Goal: Browse casually

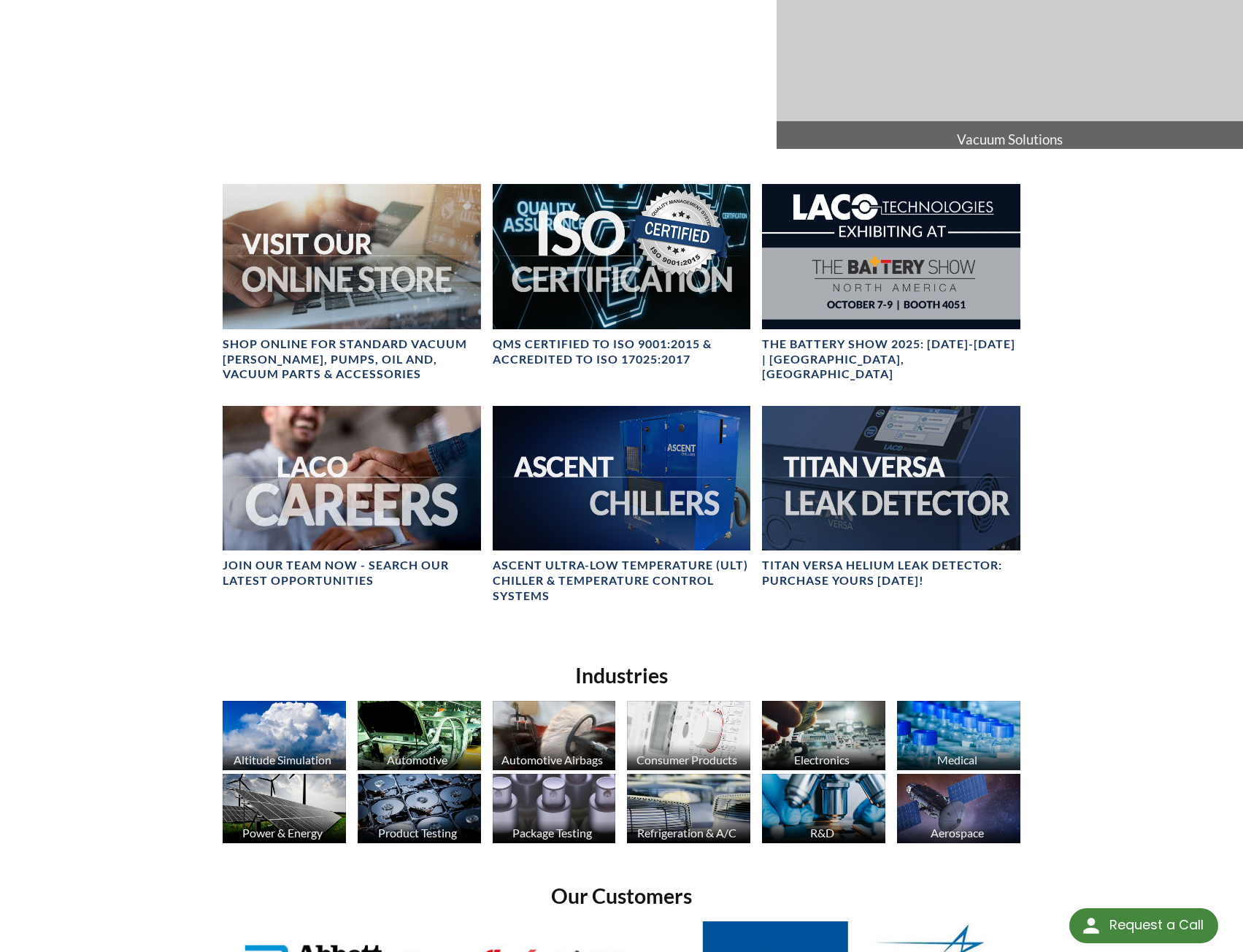
scroll to position [803, 0]
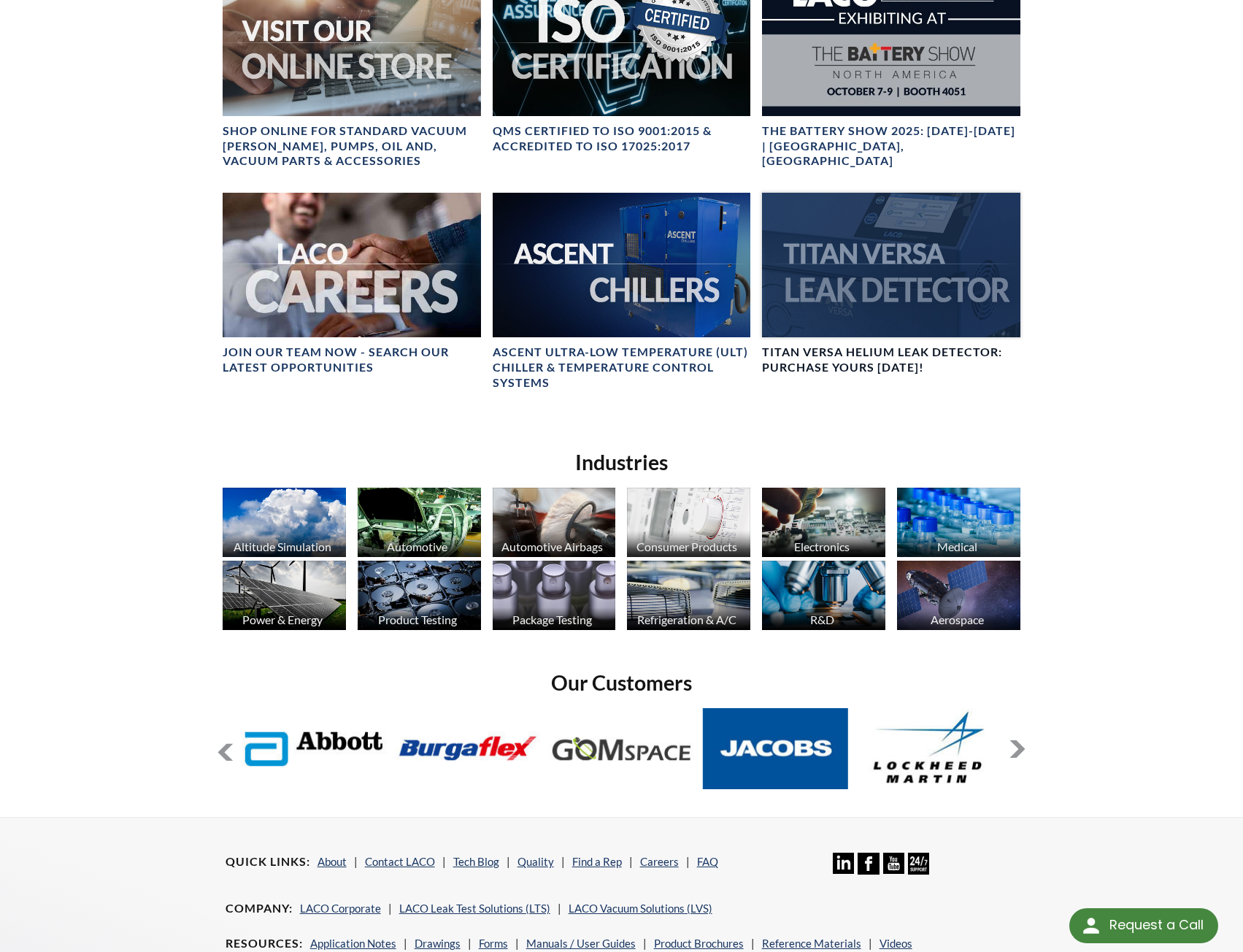
scroll to position [855, 0]
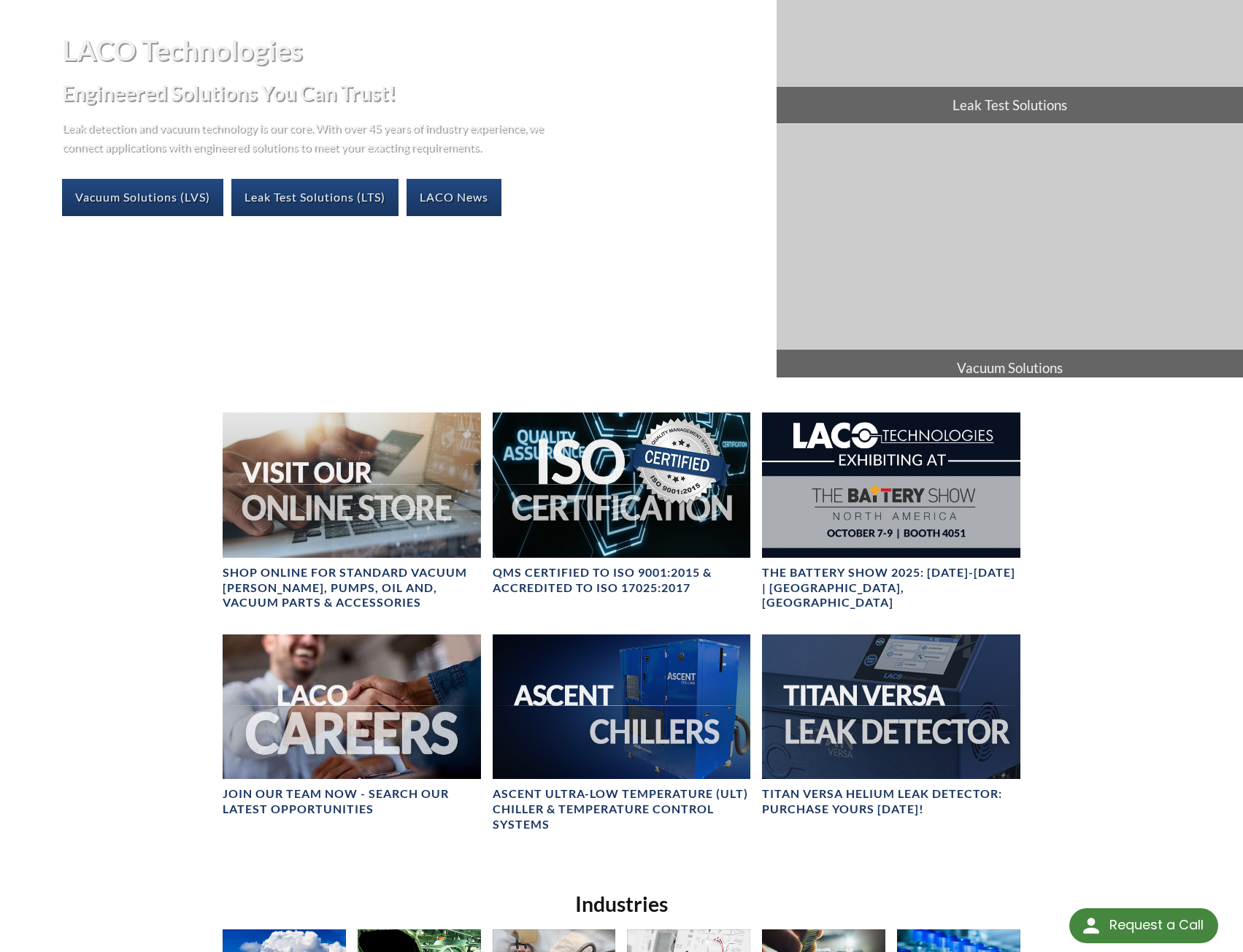
scroll to position [584, 0]
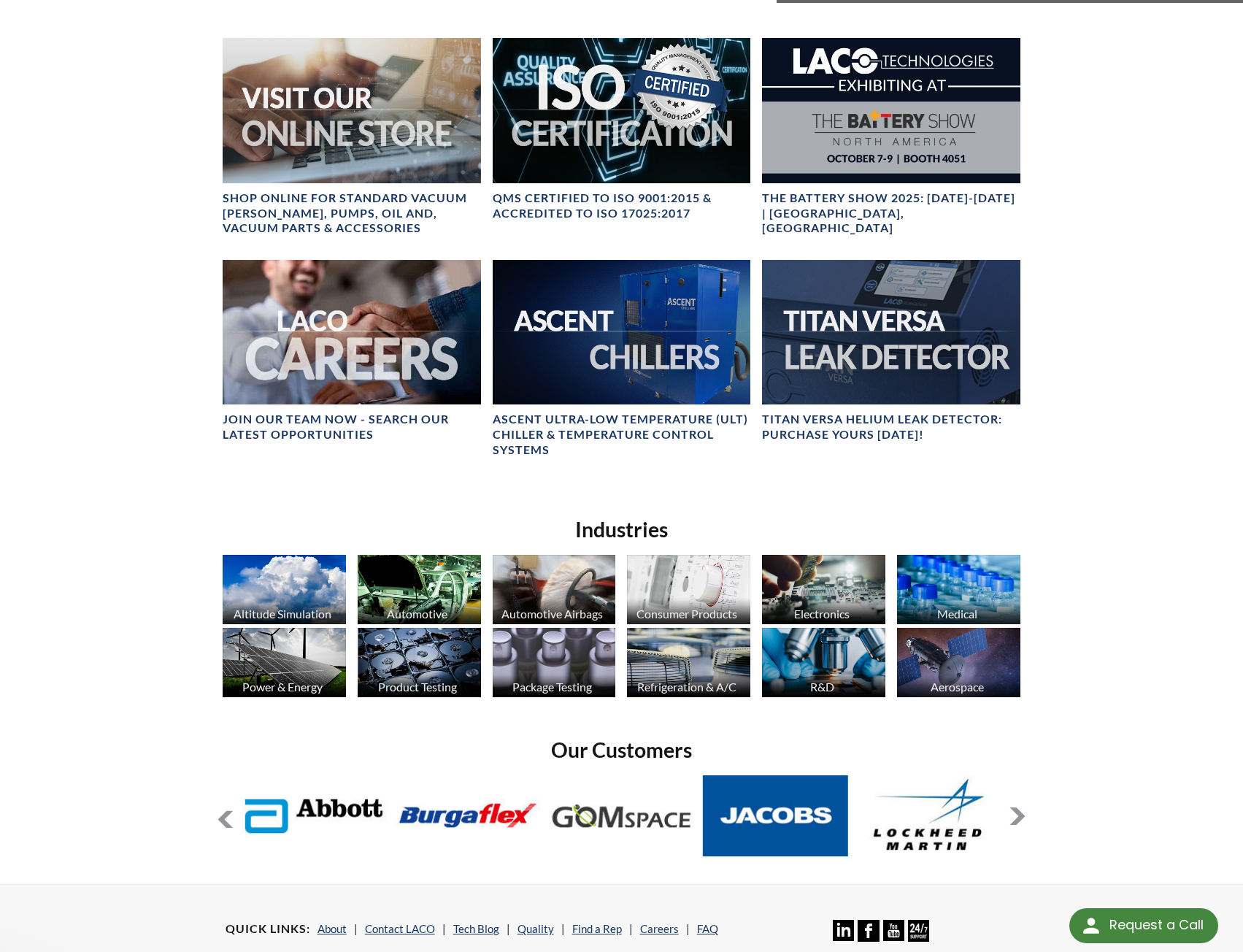
click at [226, 823] on button at bounding box center [226, 819] width 18 height 18
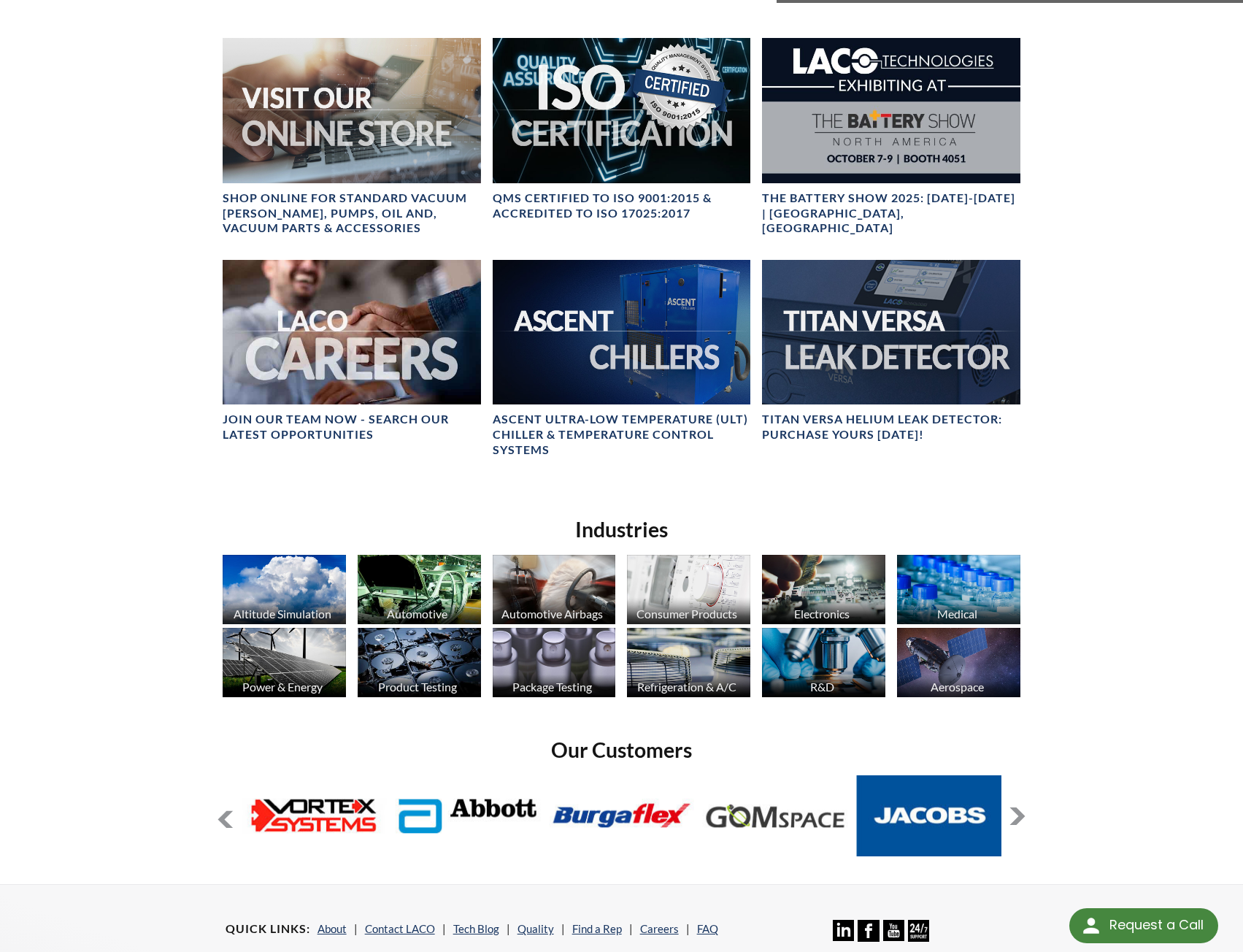
click at [226, 823] on button at bounding box center [226, 819] width 18 height 18
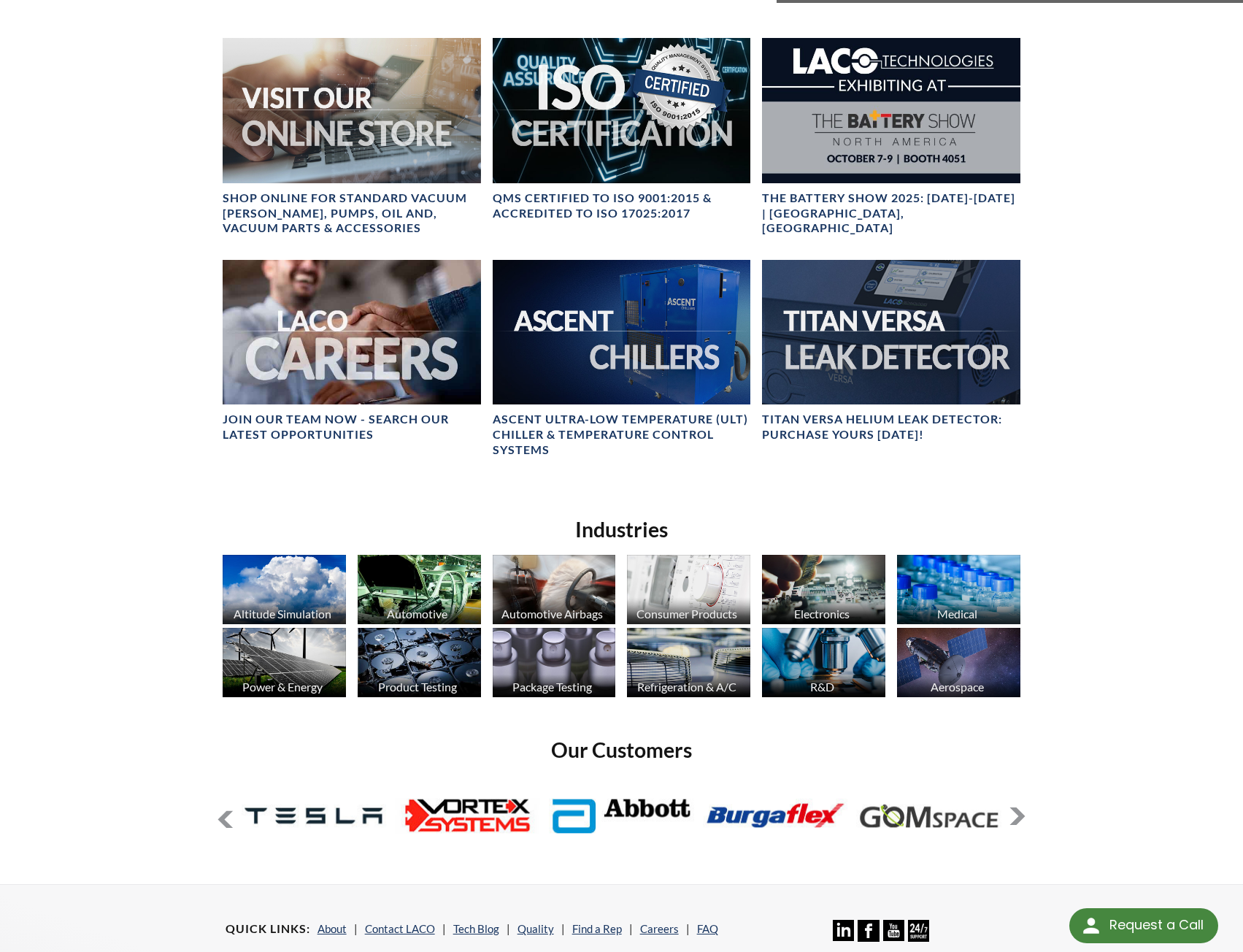
click at [226, 823] on button at bounding box center [226, 819] width 18 height 18
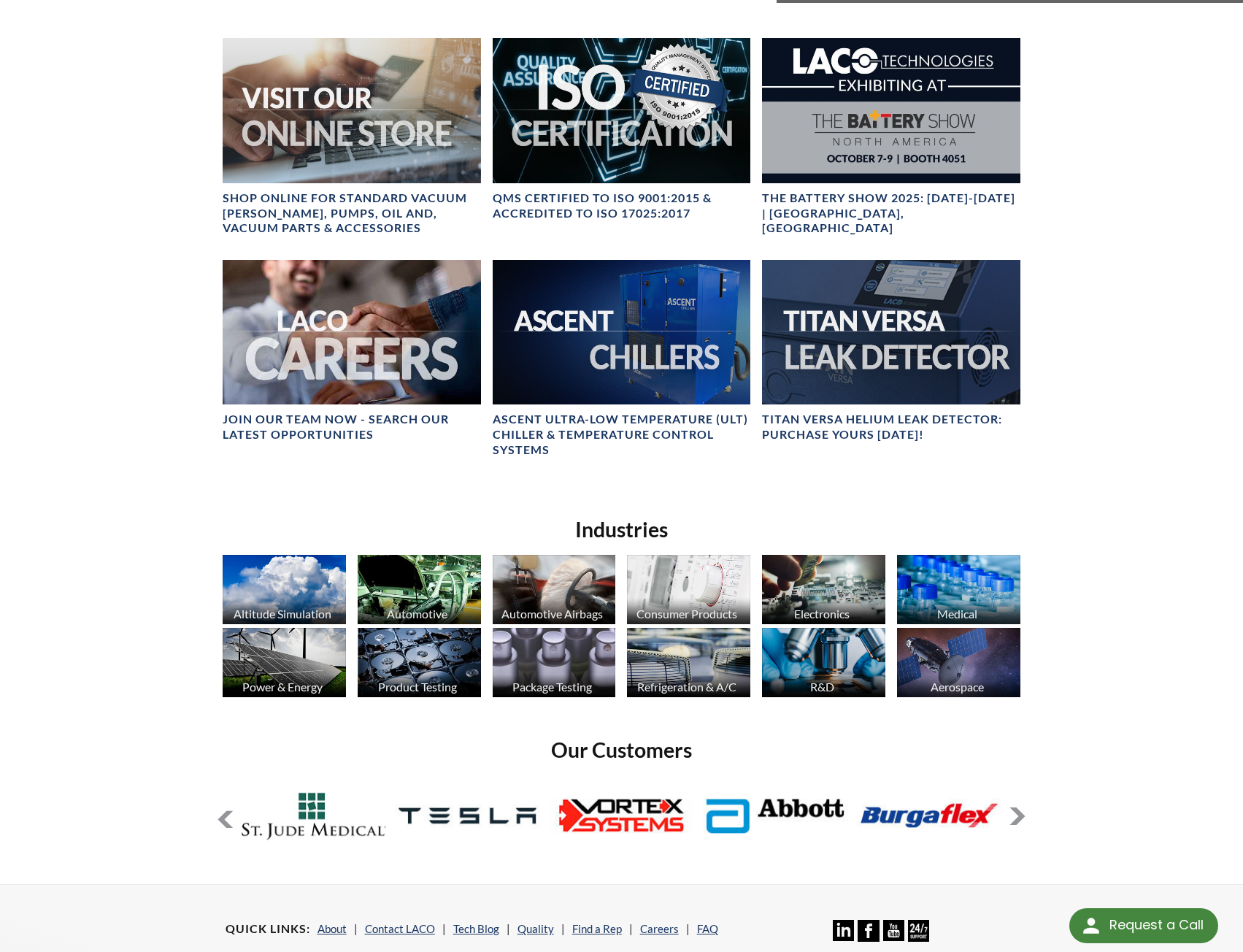
click at [226, 823] on button at bounding box center [226, 819] width 18 height 18
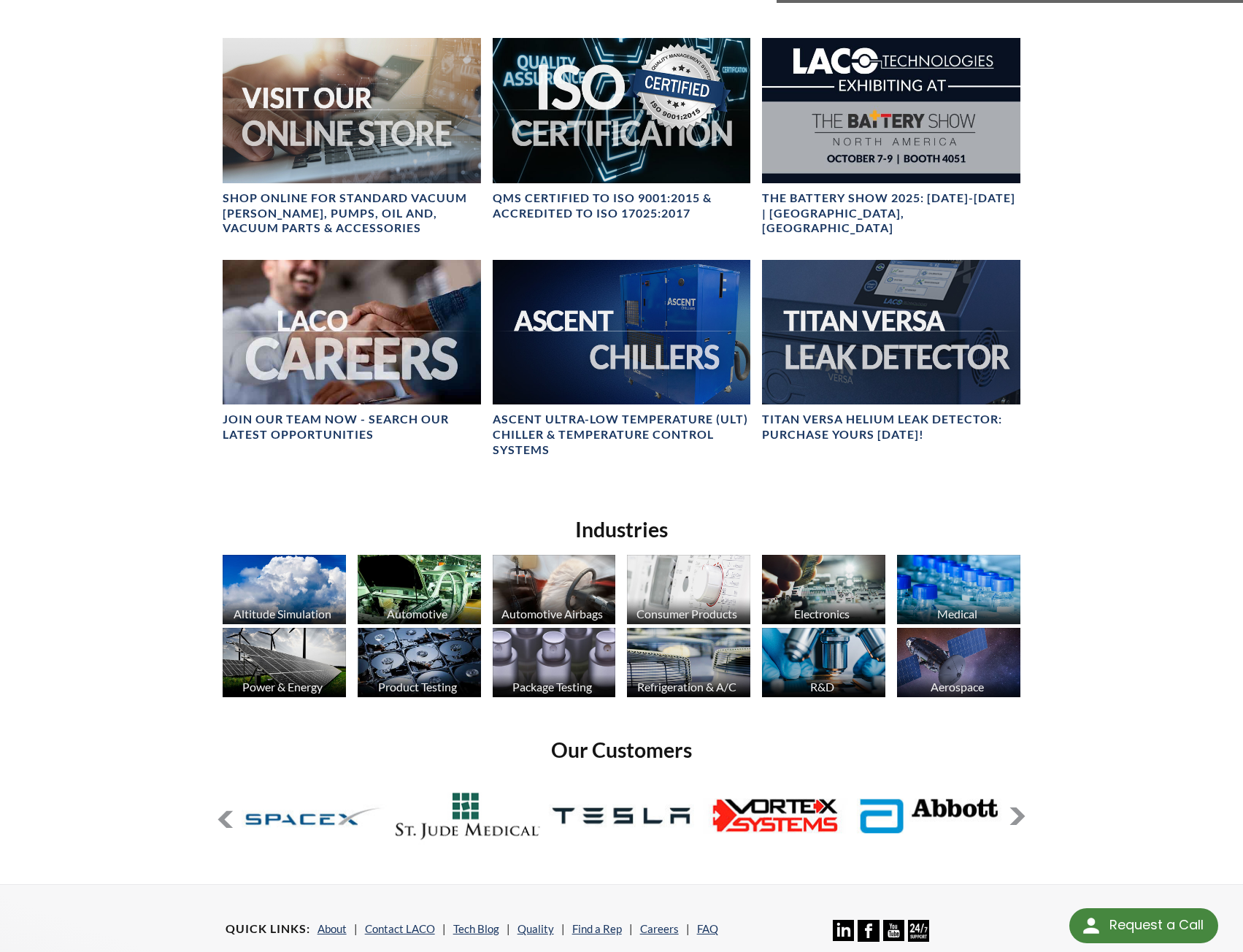
click at [226, 823] on button at bounding box center [226, 819] width 18 height 18
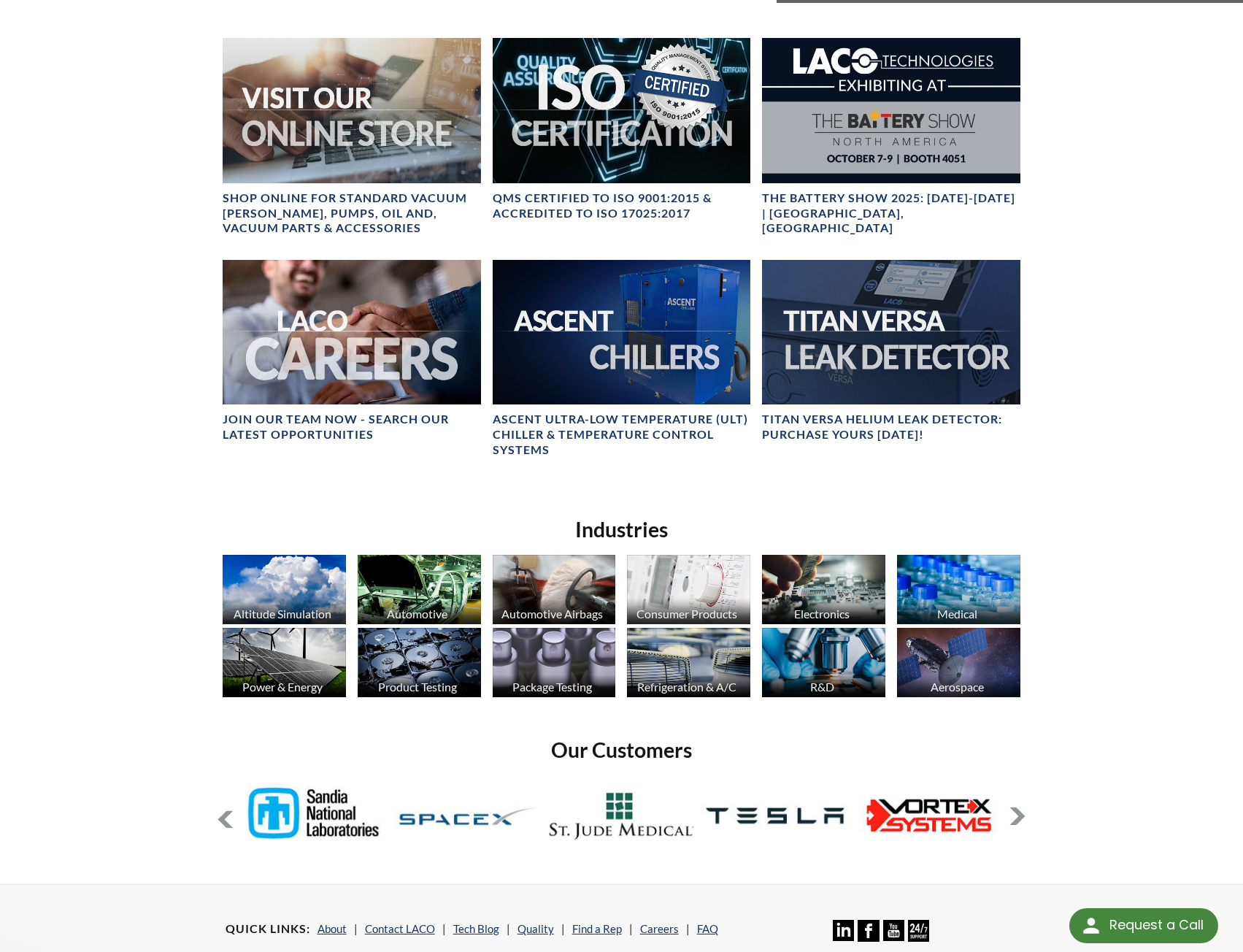
click at [226, 823] on button at bounding box center [226, 819] width 18 height 18
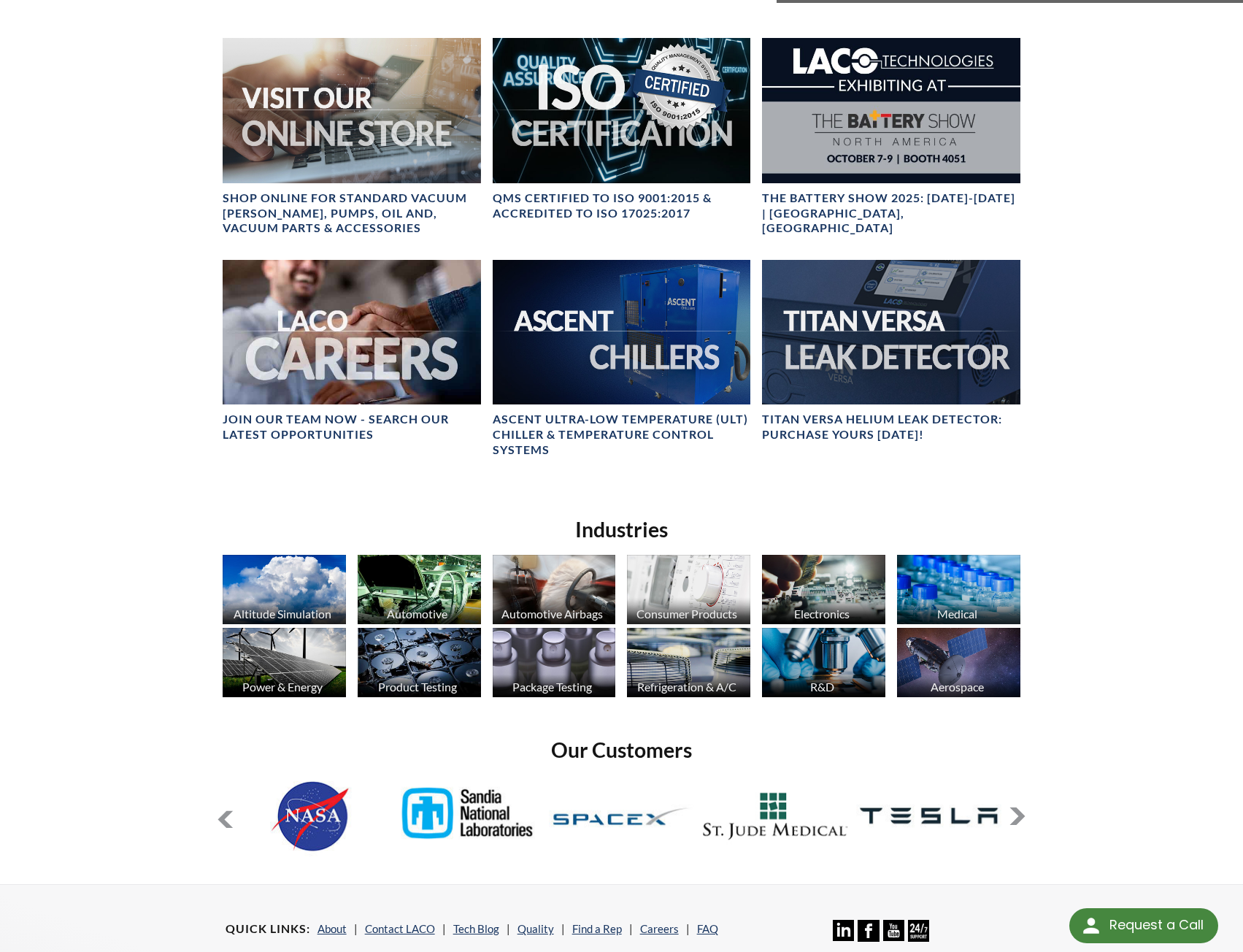
click at [226, 823] on button at bounding box center [226, 819] width 18 height 18
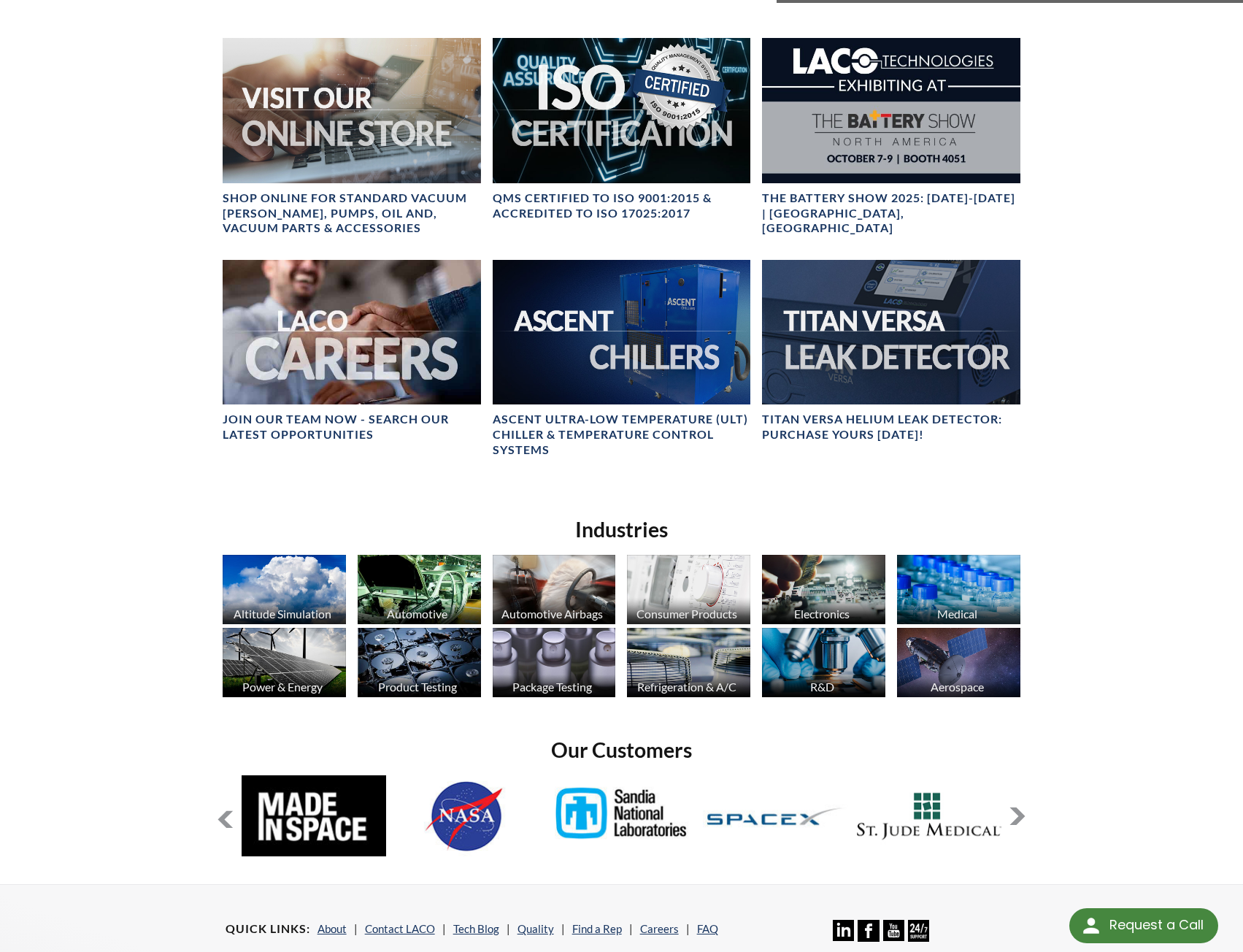
click at [226, 823] on button at bounding box center [226, 819] width 18 height 18
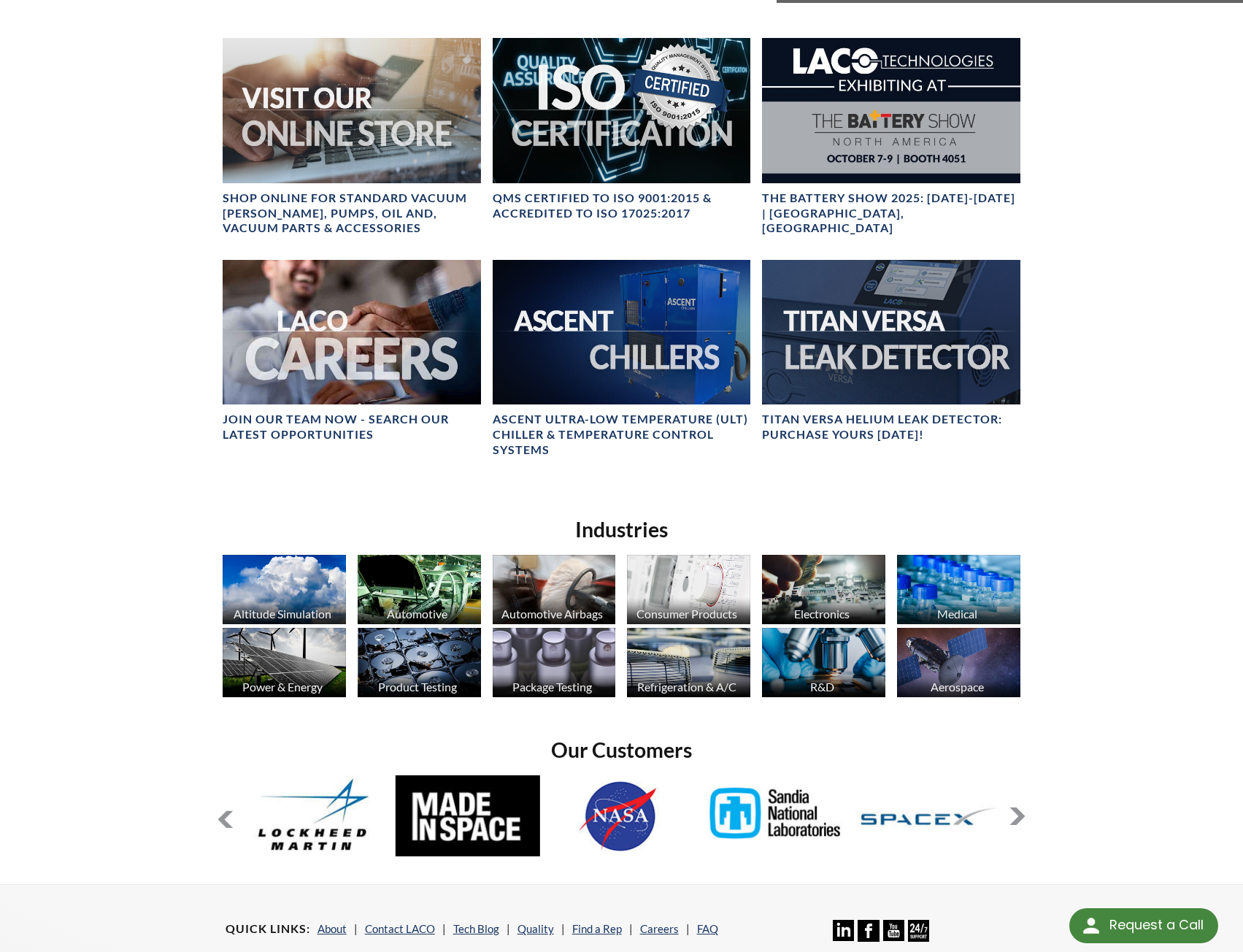
click at [226, 823] on button at bounding box center [226, 819] width 18 height 18
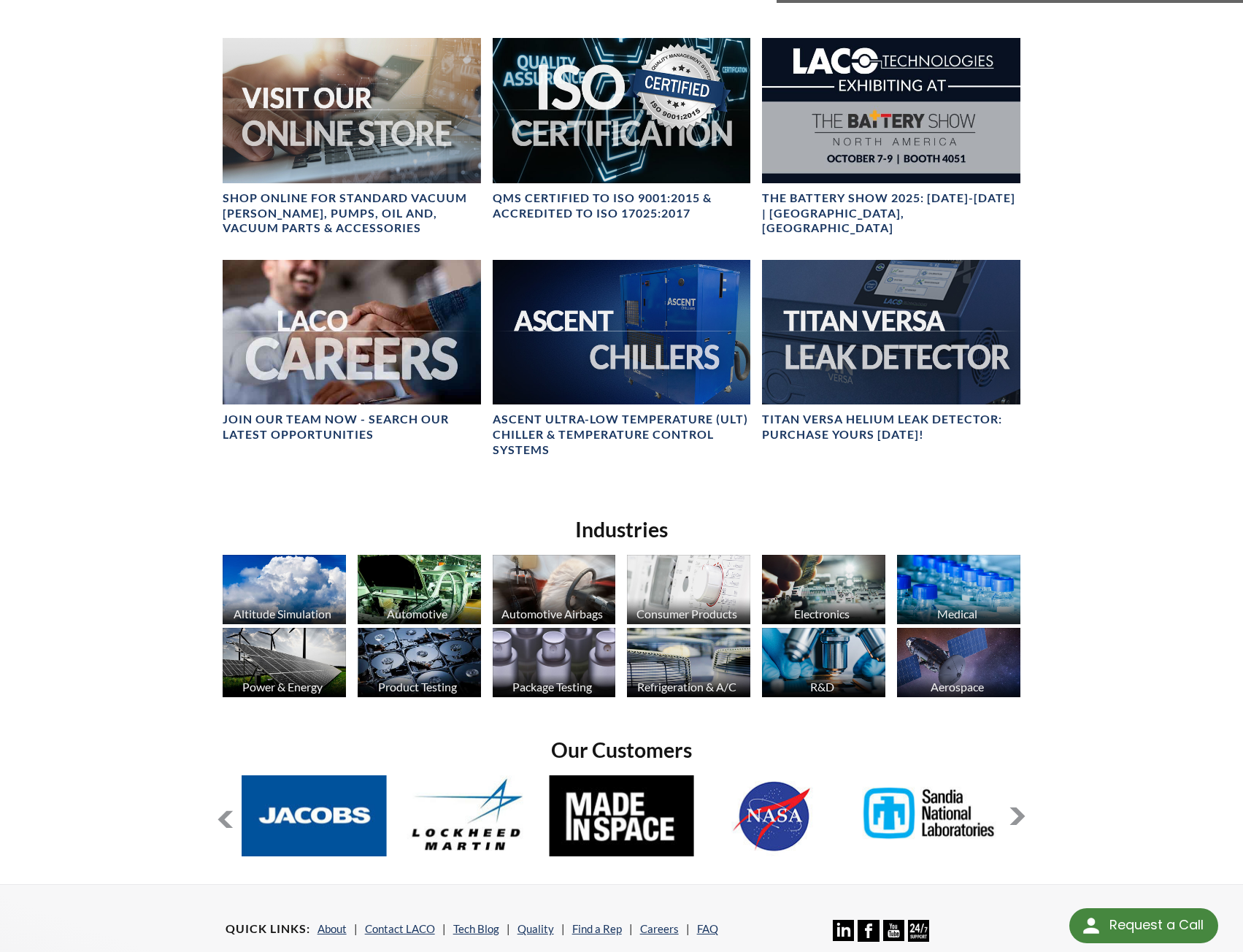
click at [226, 823] on button at bounding box center [226, 819] width 18 height 18
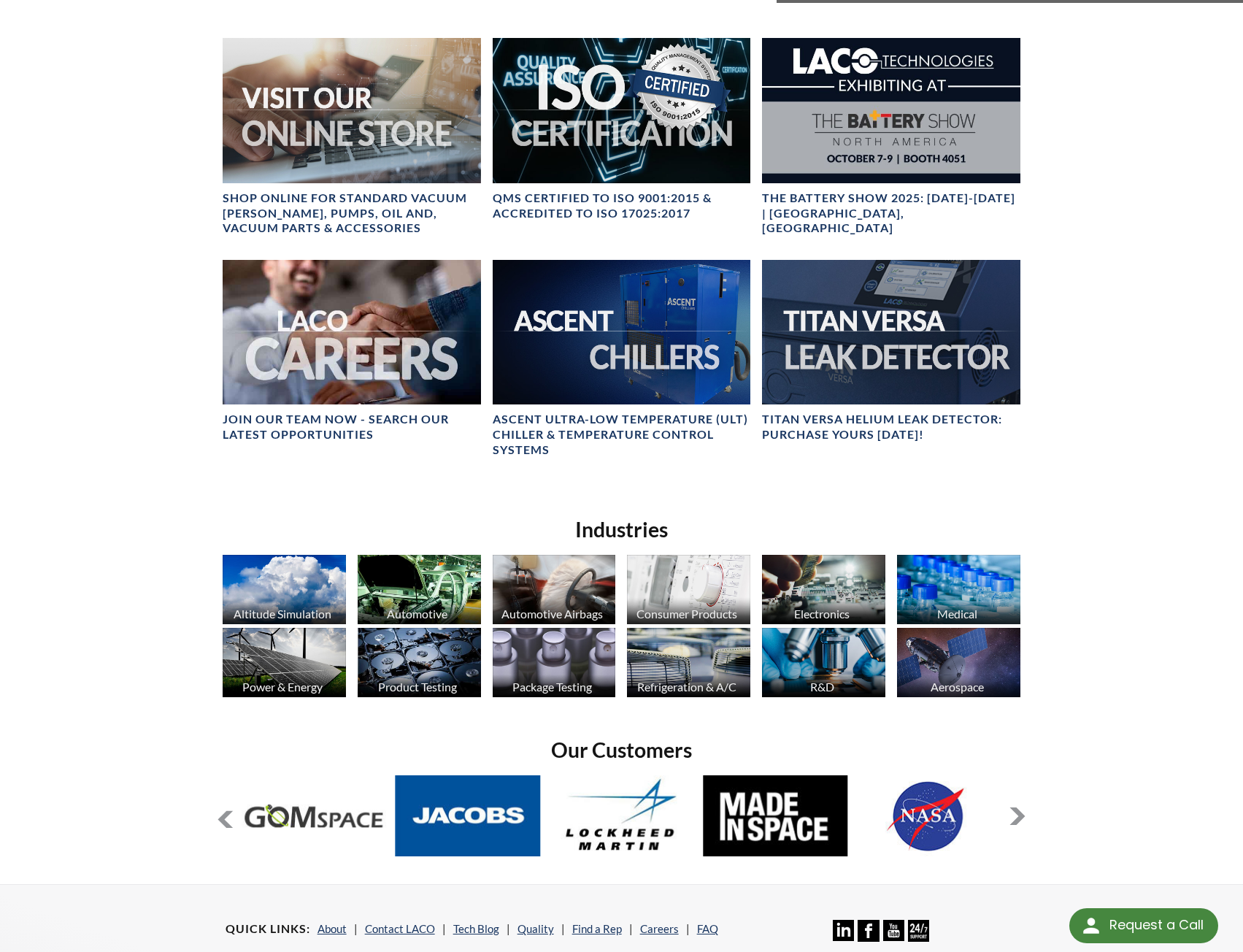
click at [226, 823] on button at bounding box center [226, 819] width 18 height 18
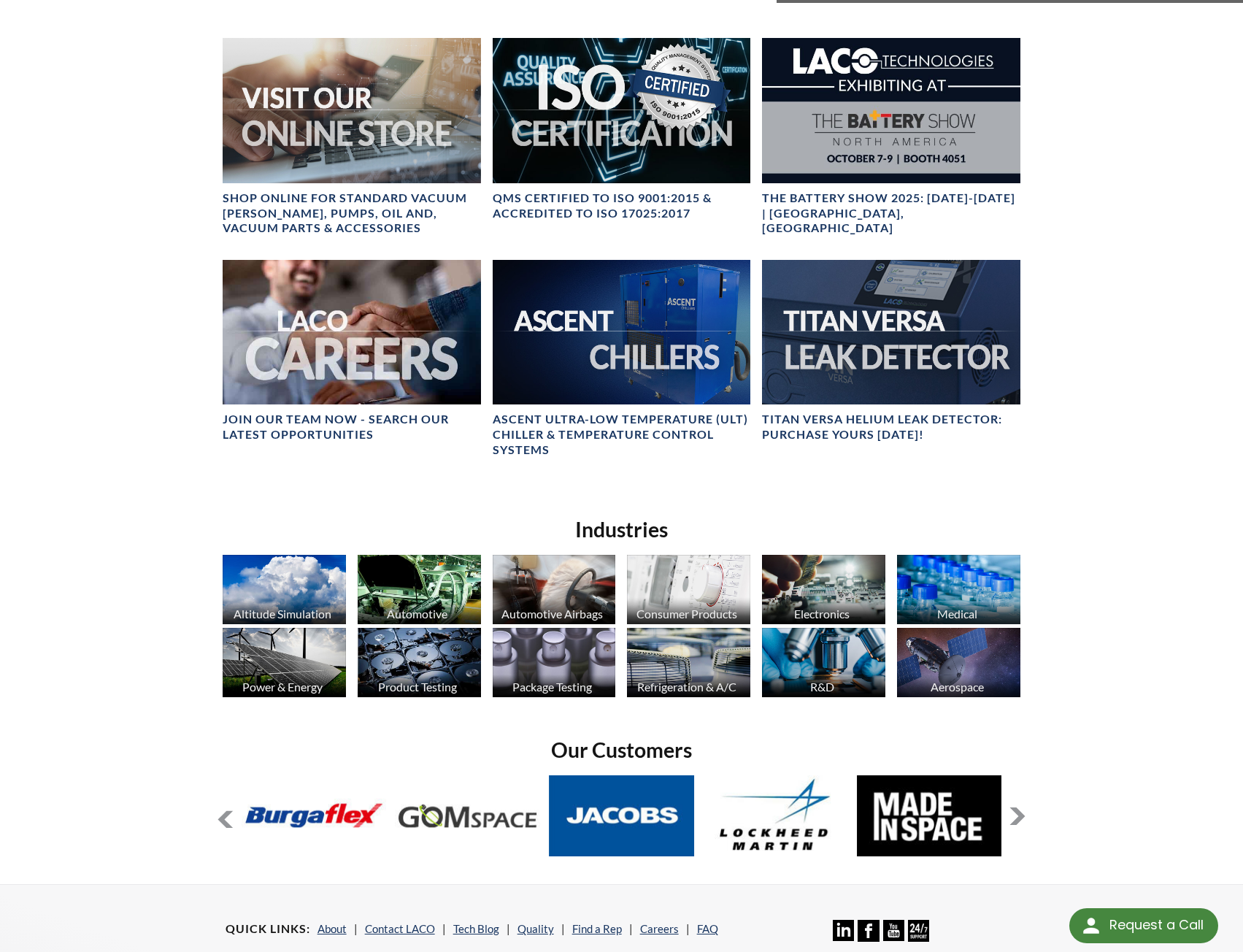
click at [226, 823] on button at bounding box center [226, 819] width 18 height 18
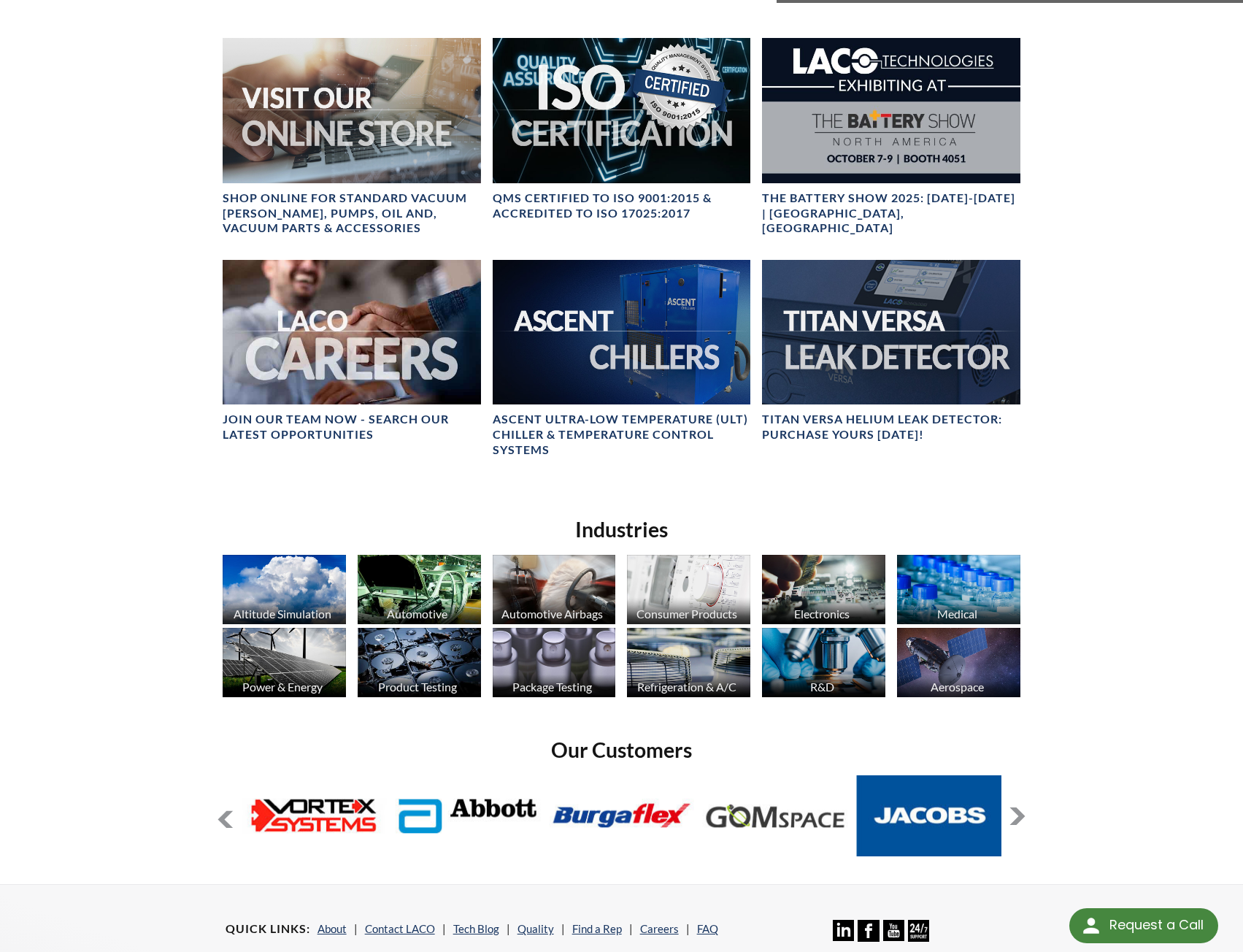
click at [226, 823] on button at bounding box center [226, 819] width 18 height 18
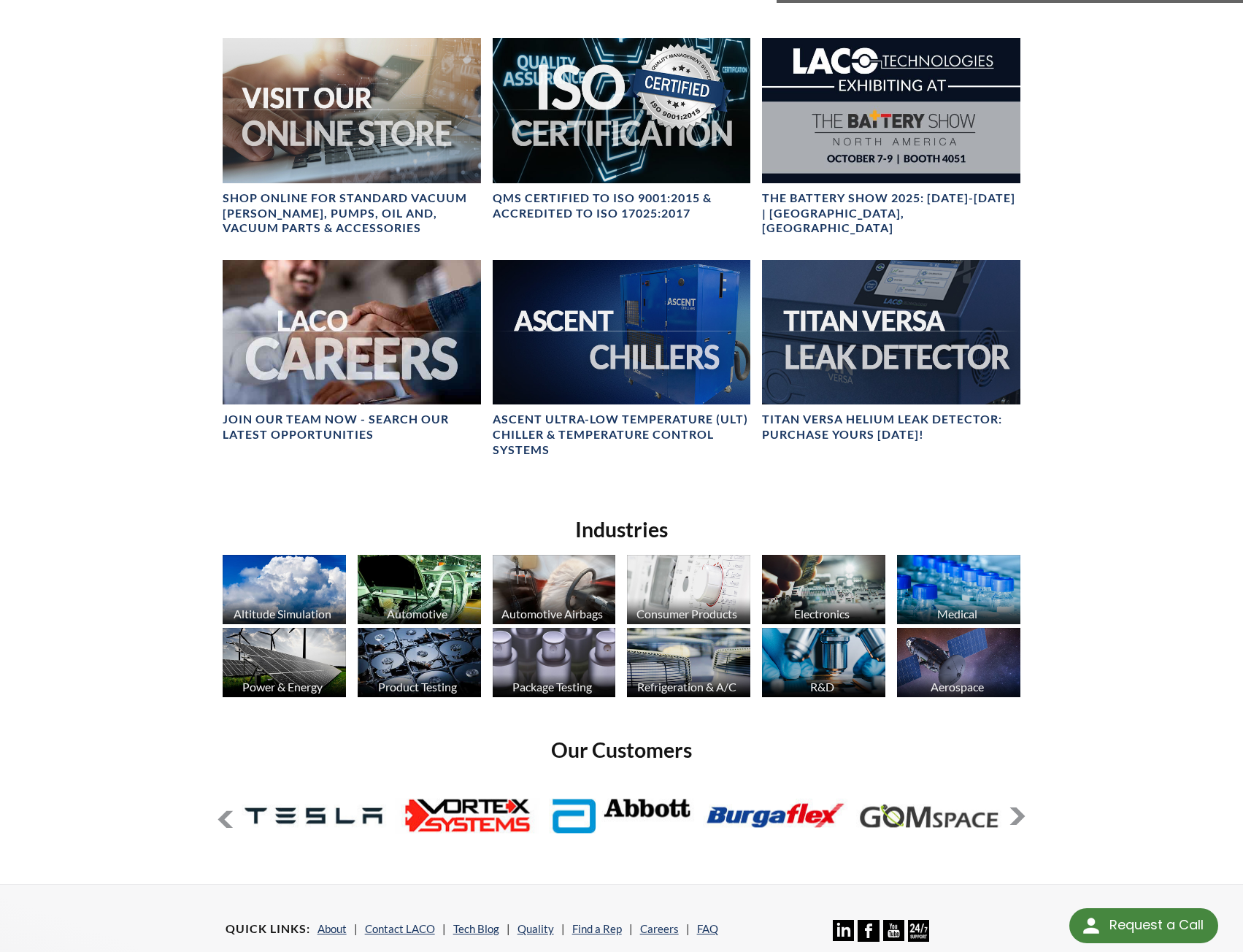
click at [226, 823] on button at bounding box center [226, 819] width 18 height 18
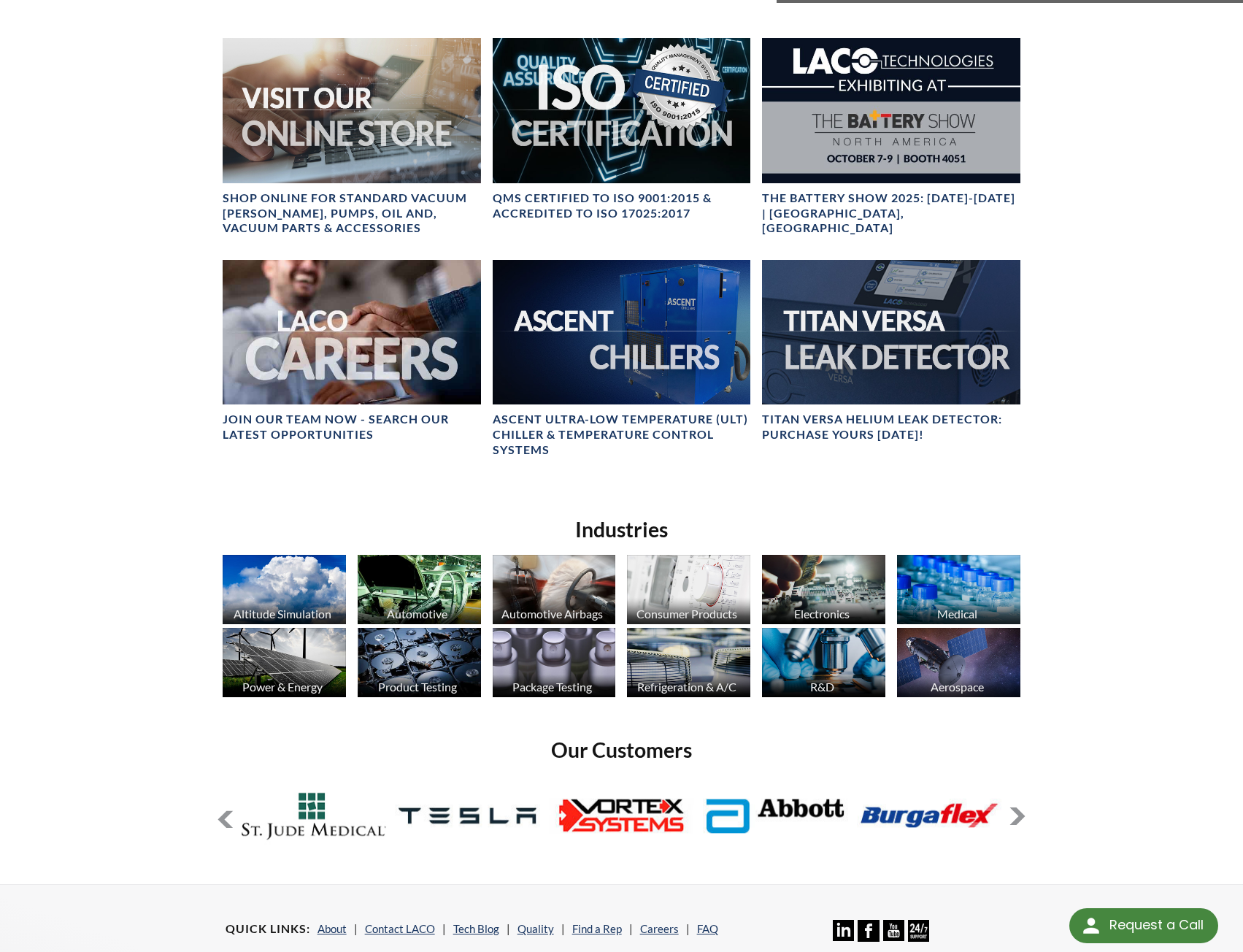
click at [226, 823] on button at bounding box center [226, 819] width 18 height 18
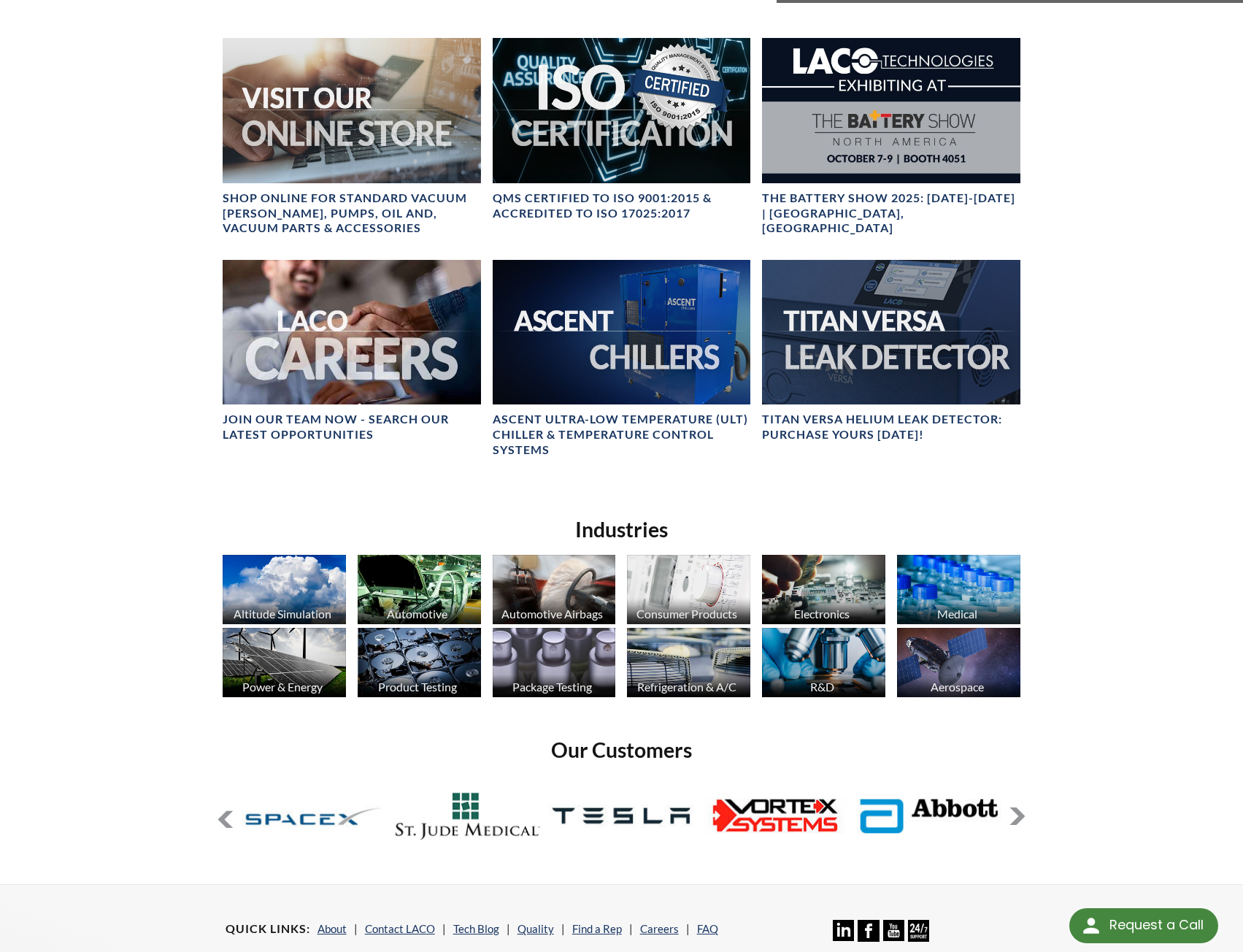
click at [226, 823] on button at bounding box center [226, 819] width 18 height 18
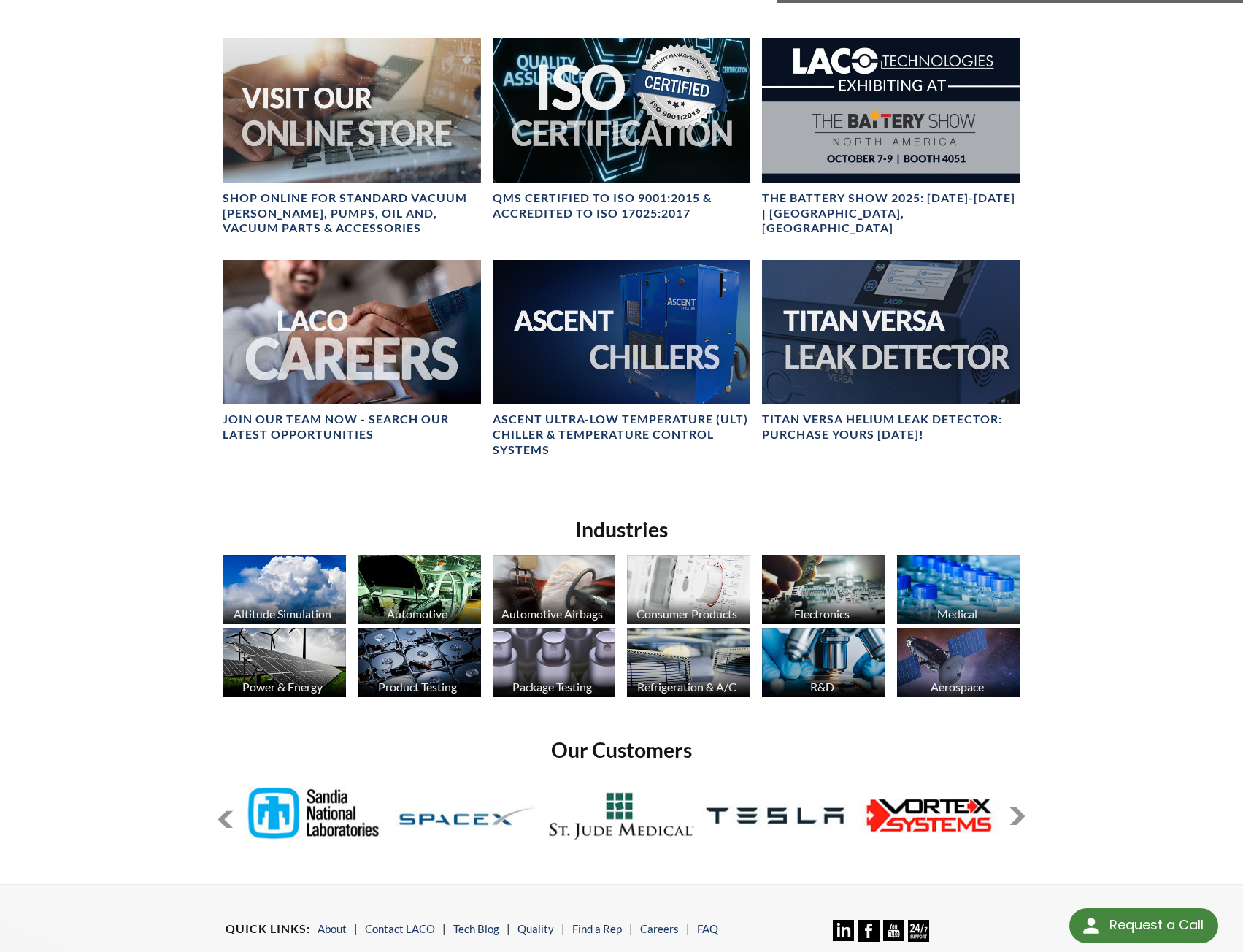
click at [226, 823] on button at bounding box center [226, 819] width 18 height 18
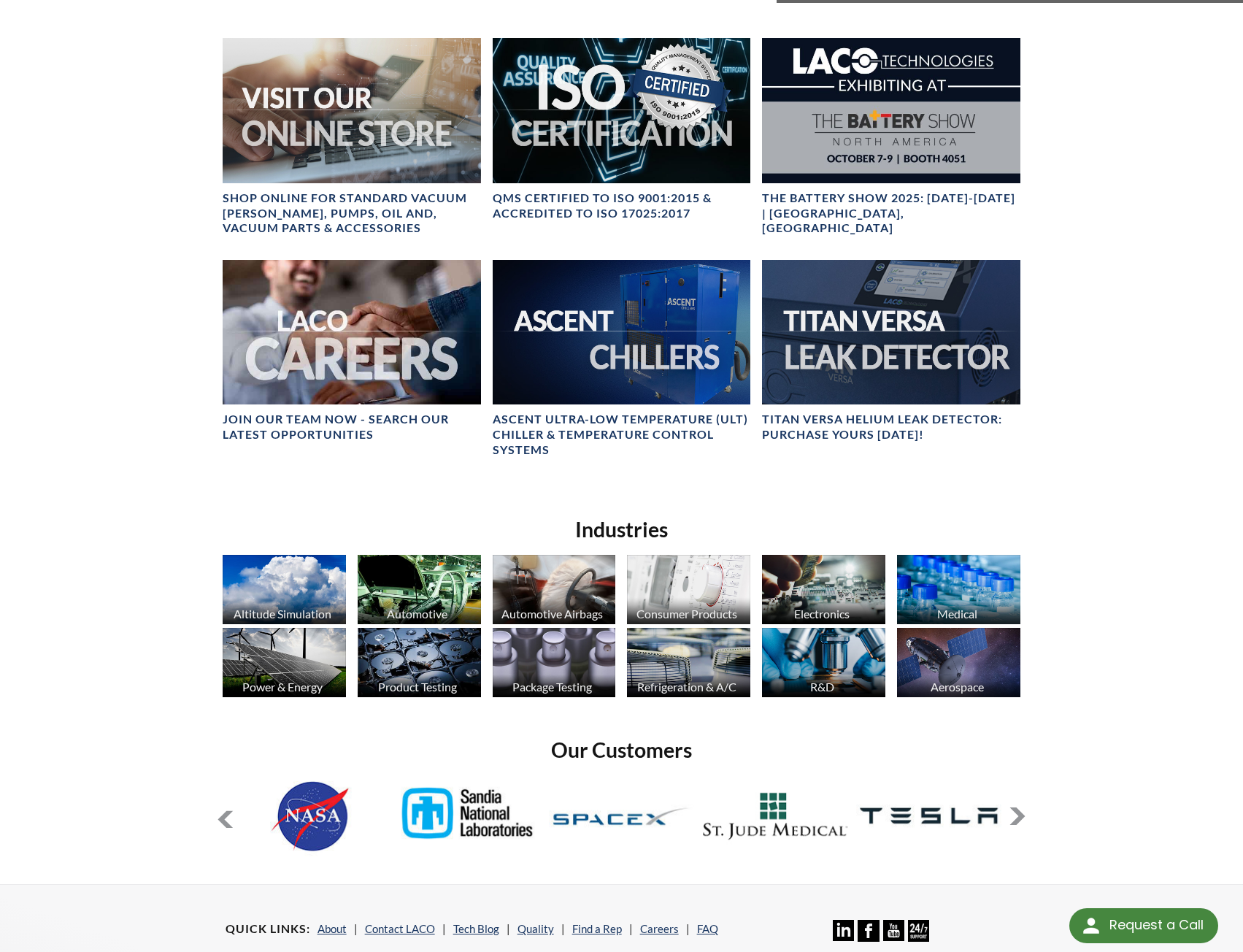
click at [226, 823] on button at bounding box center [226, 819] width 18 height 18
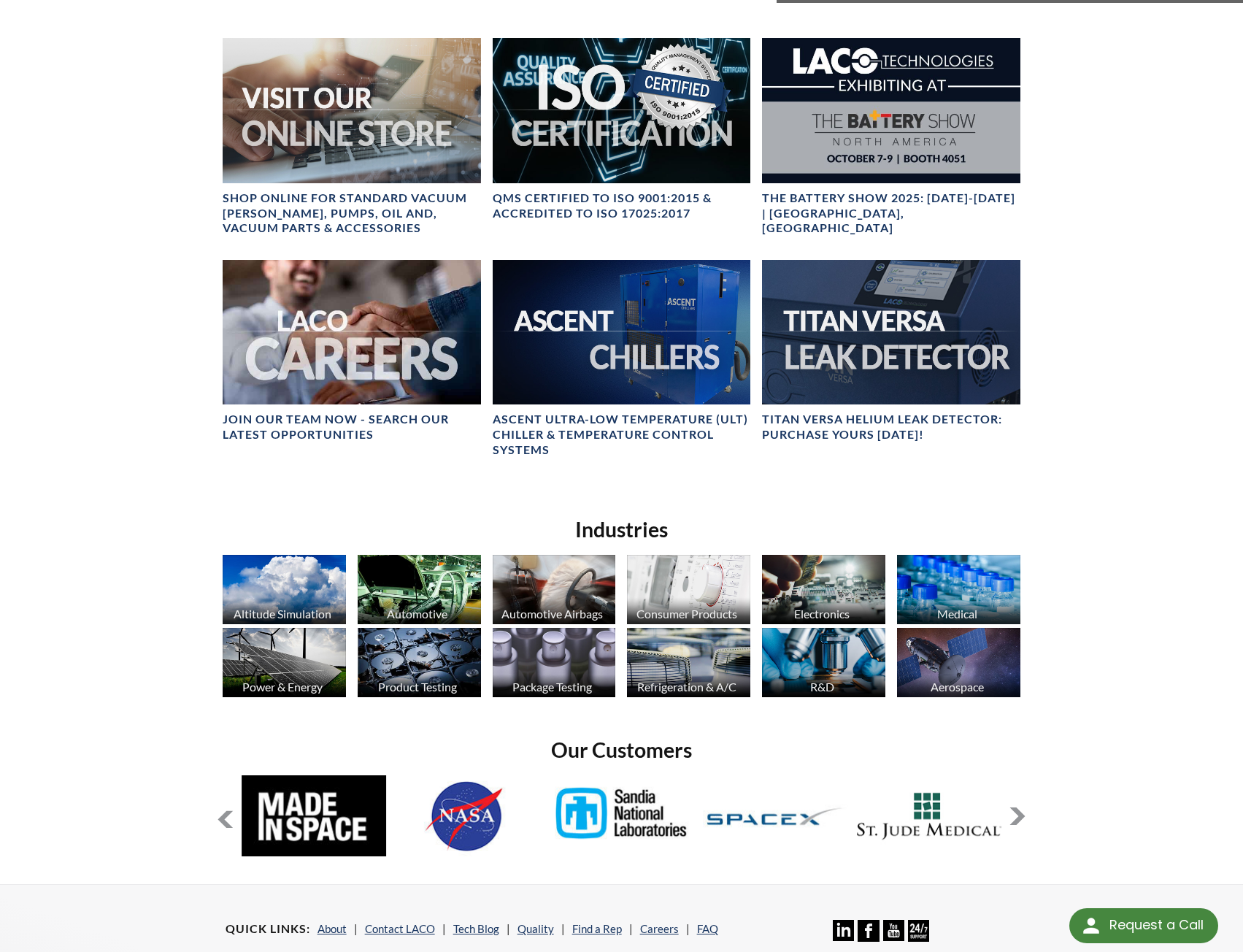
click at [226, 823] on button at bounding box center [226, 819] width 18 height 18
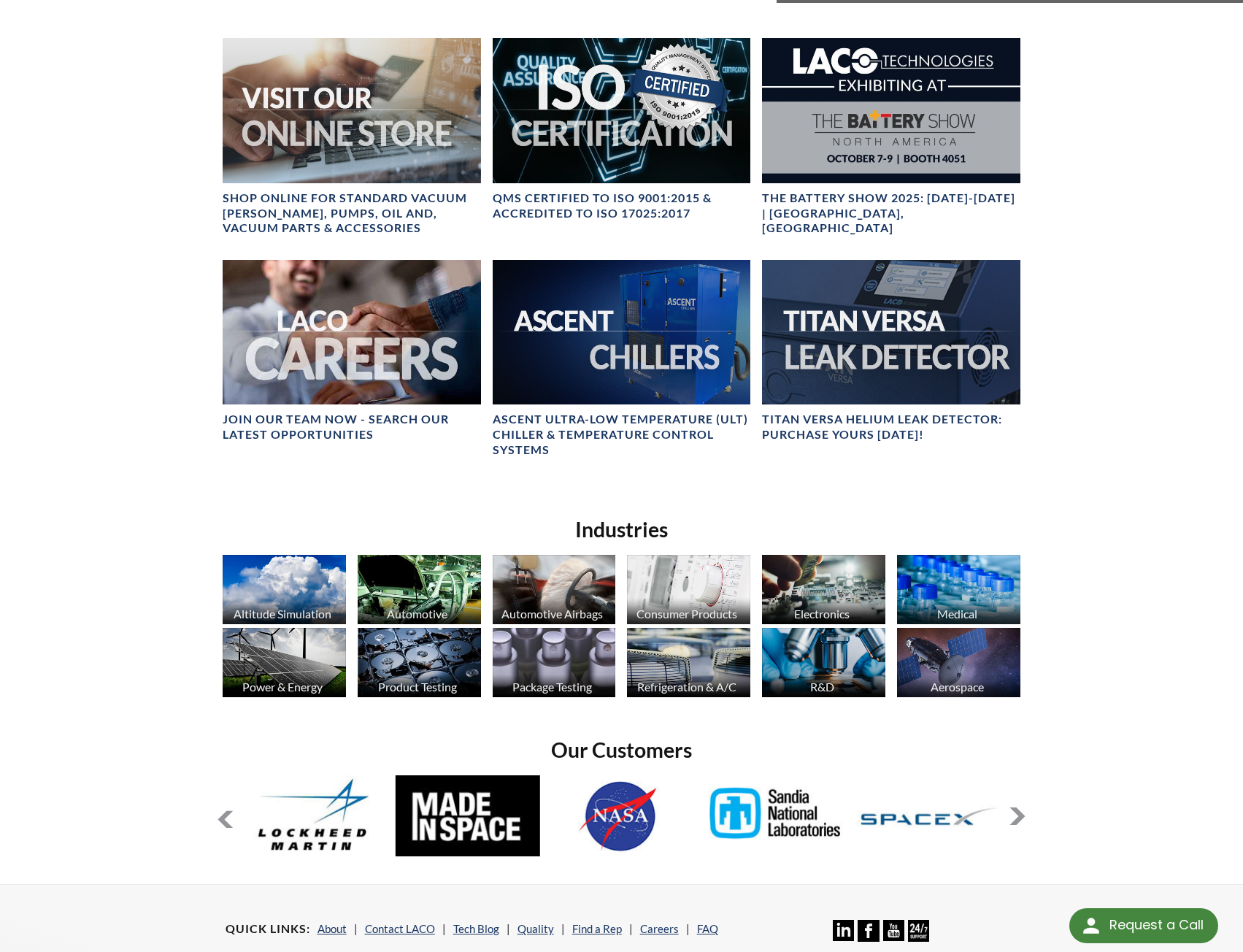
click at [226, 823] on button at bounding box center [226, 819] width 18 height 18
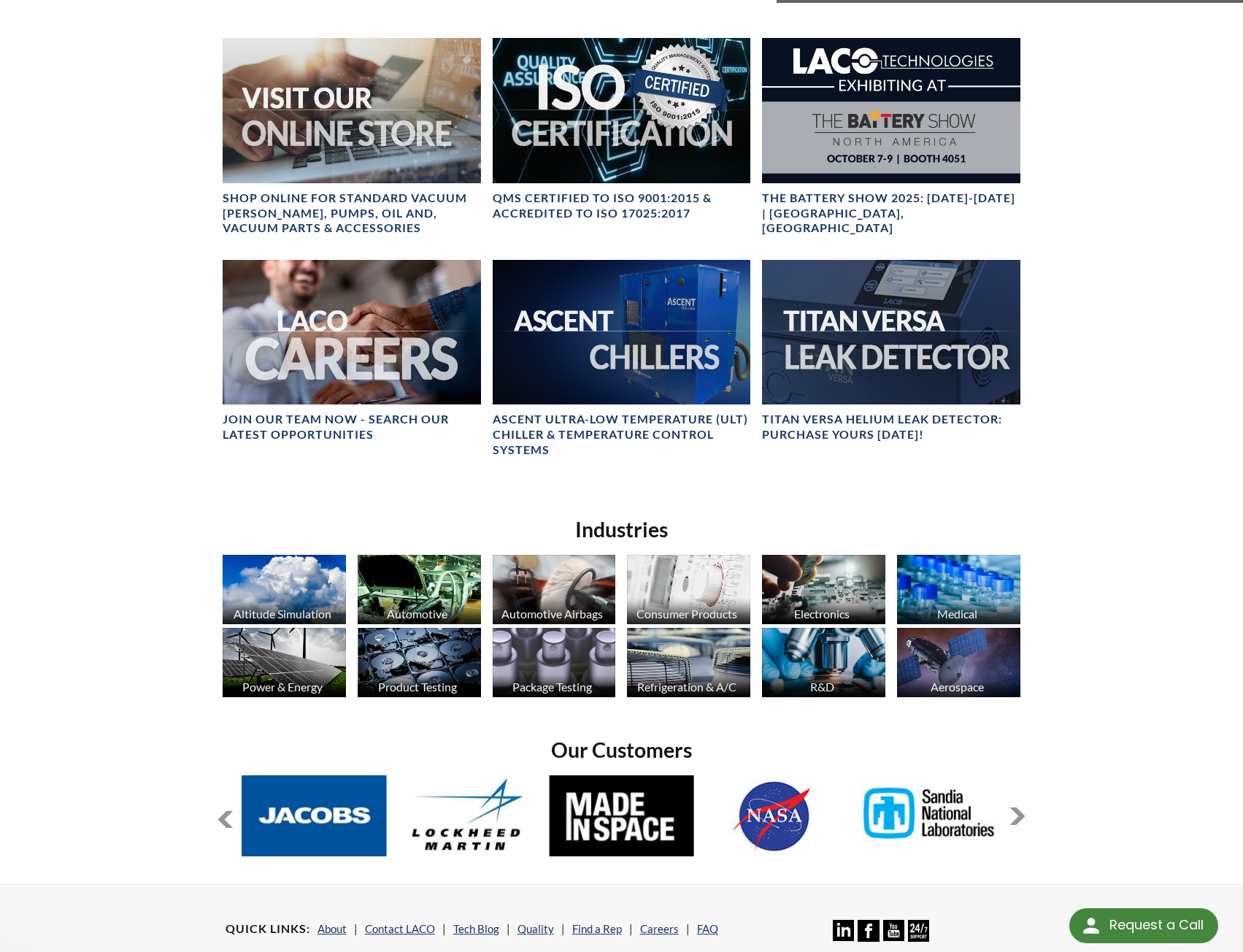
click at [226, 823] on button at bounding box center [226, 819] width 18 height 18
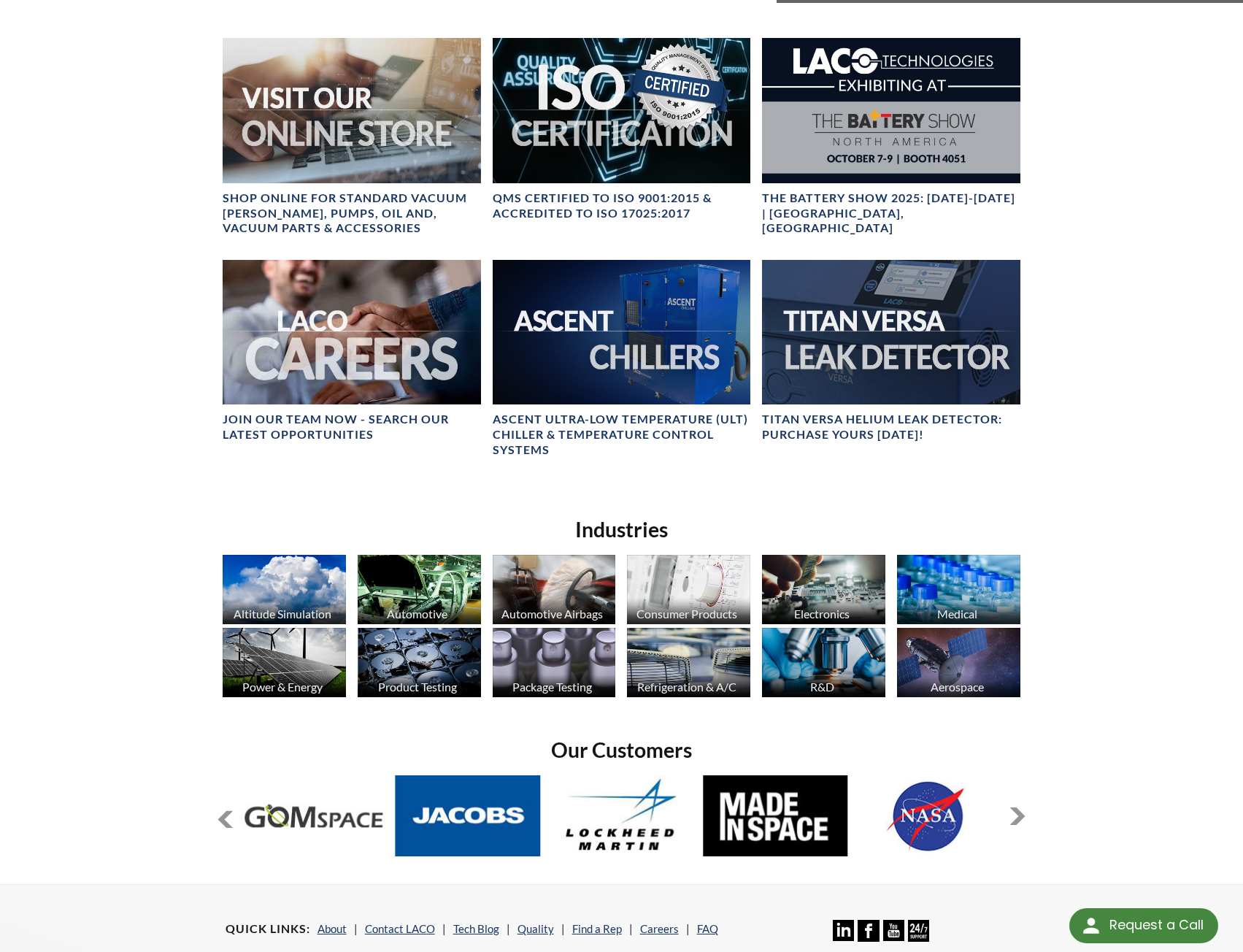
click at [226, 823] on button at bounding box center [226, 819] width 18 height 18
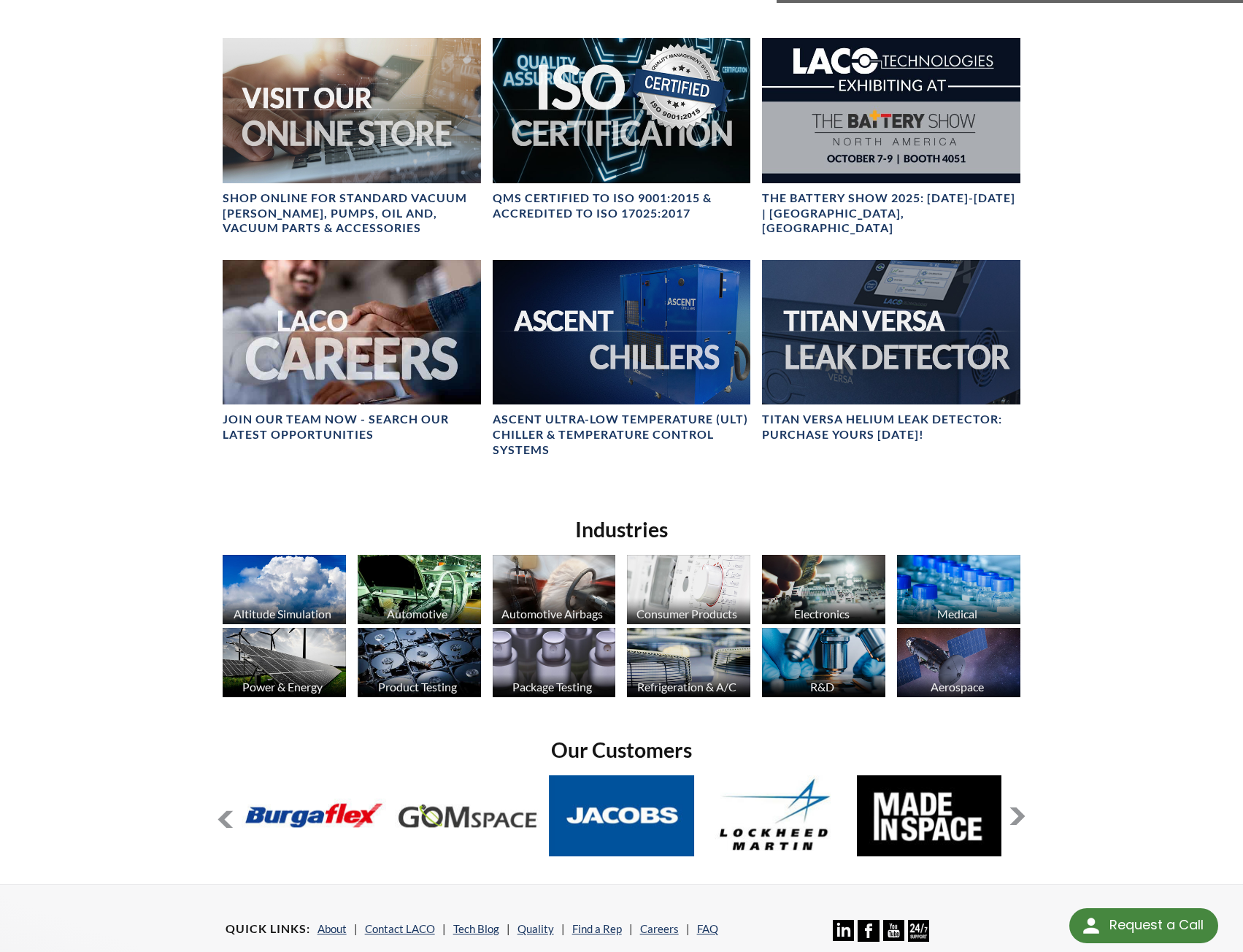
click at [226, 823] on button at bounding box center [226, 819] width 18 height 18
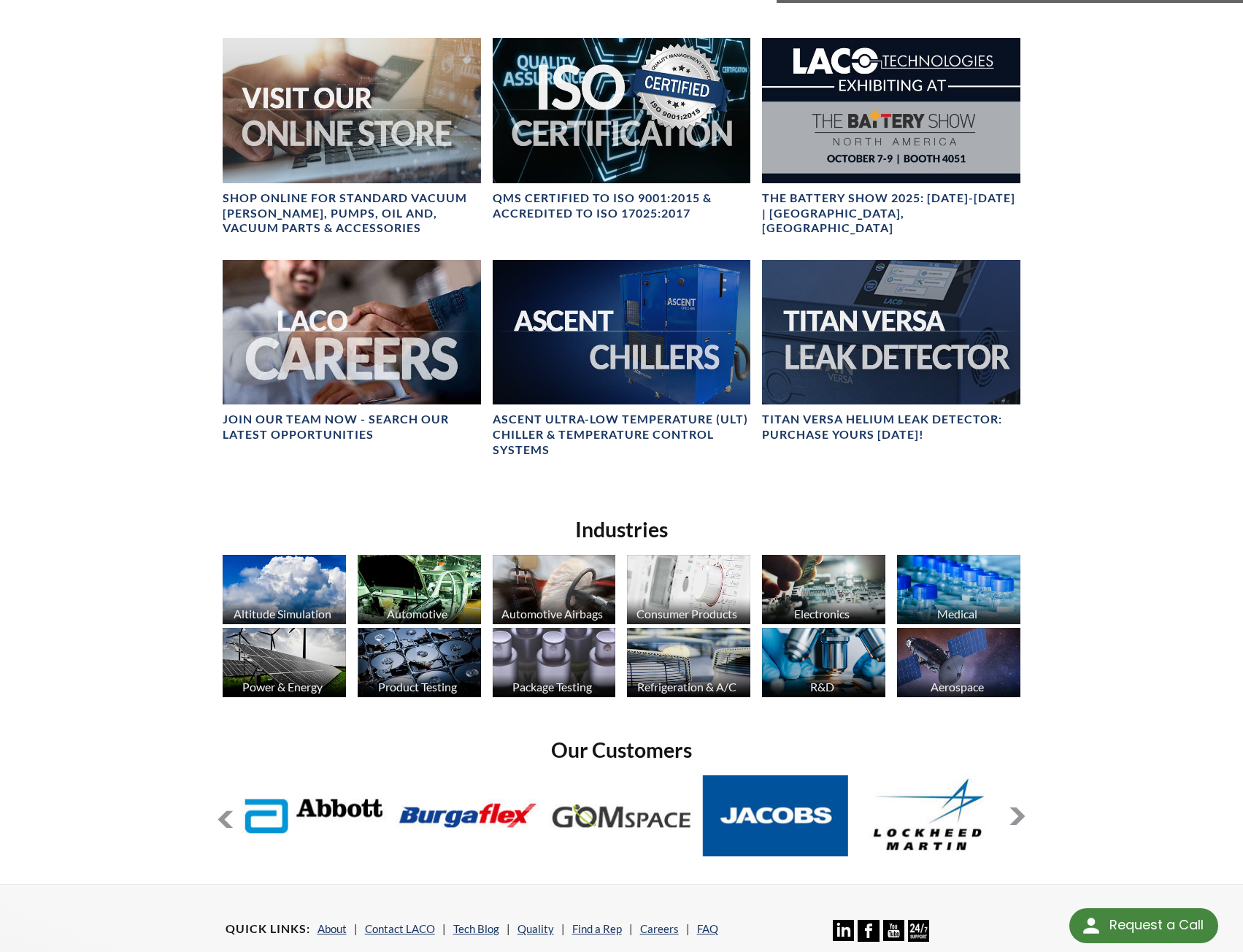
click at [226, 823] on button at bounding box center [226, 819] width 18 height 18
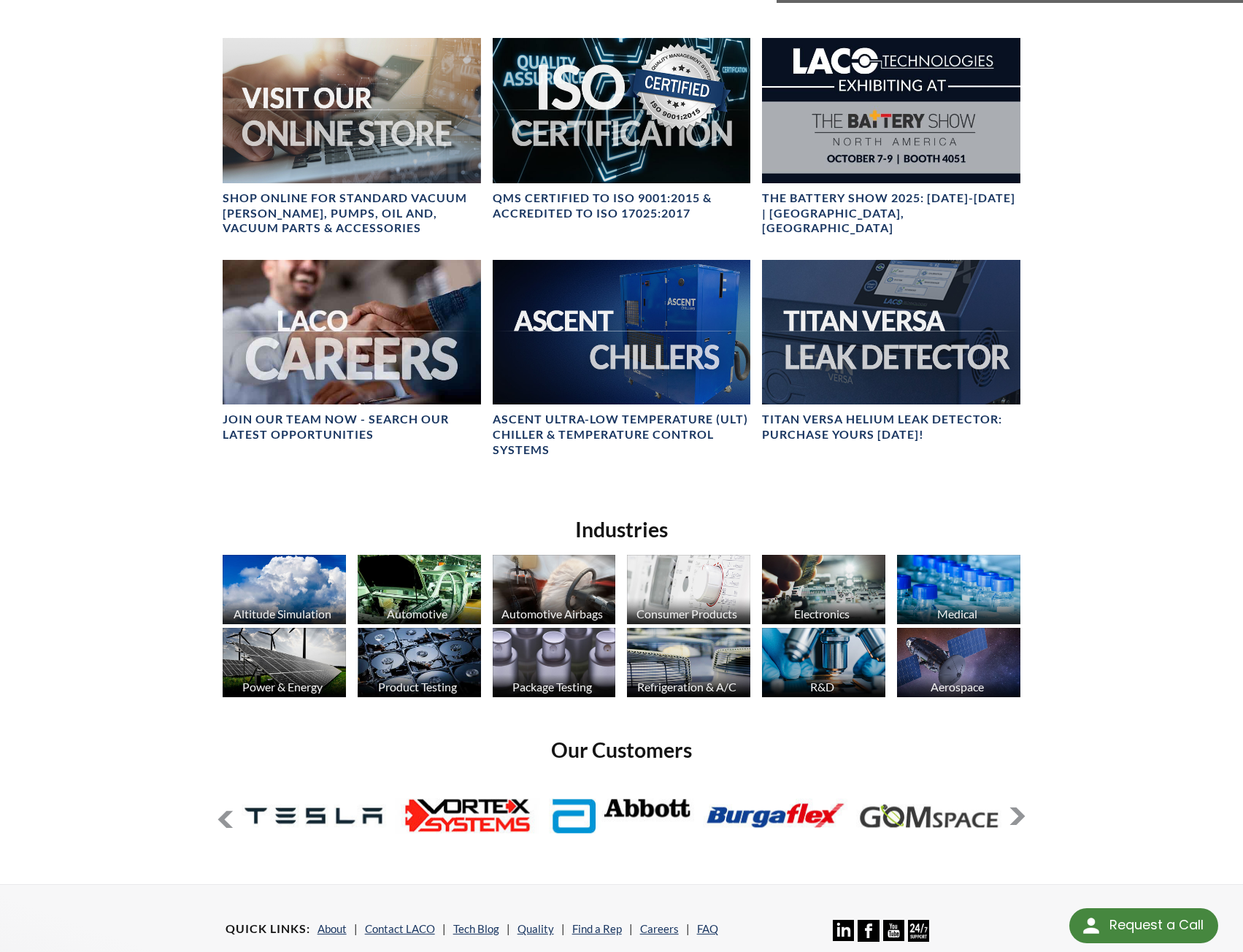
click at [226, 823] on button at bounding box center [226, 819] width 18 height 18
